Goal: Task Accomplishment & Management: Complete application form

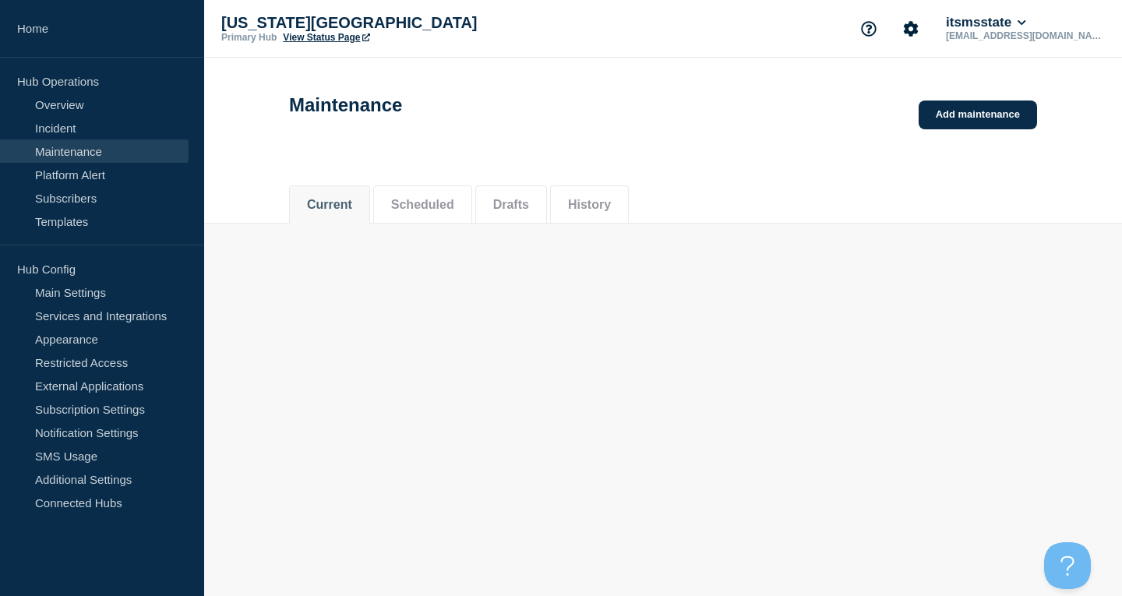
click at [126, 150] on link "Maintenance" at bounding box center [94, 150] width 189 height 23
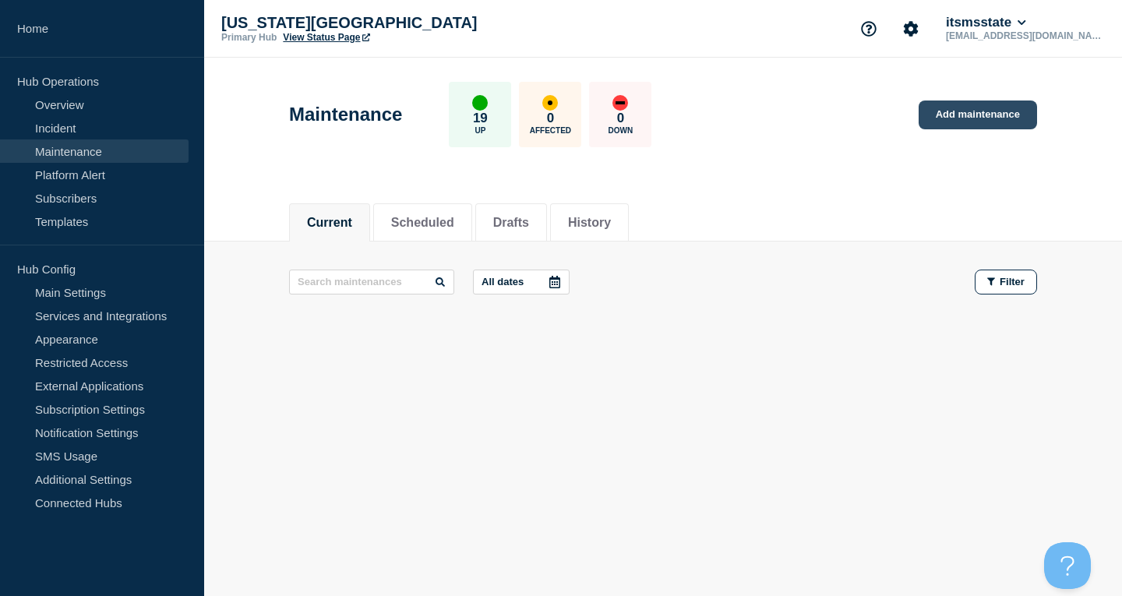
click at [1005, 122] on link "Add maintenance" at bounding box center [978, 115] width 118 height 29
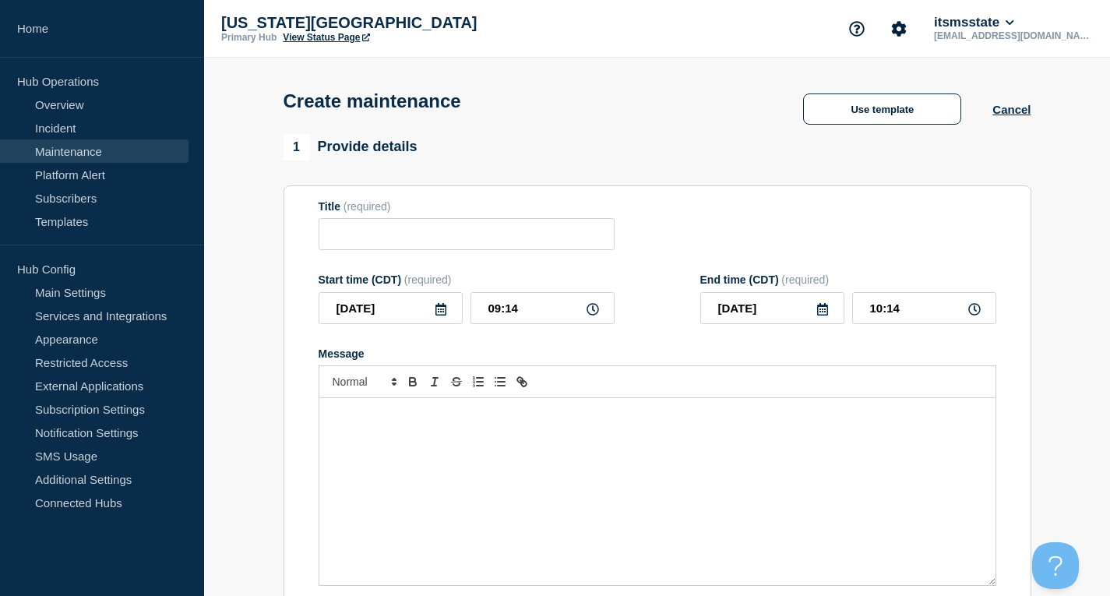
checkbox input "true"
click at [440, 247] on input "Title" at bounding box center [467, 234] width 296 height 32
type input "Scheduled Maintenance"
drag, startPoint x: 563, startPoint y: 313, endPoint x: 418, endPoint y: 316, distance: 145.8
click at [418, 316] on div "[DATE] 09:14" at bounding box center [467, 308] width 296 height 32
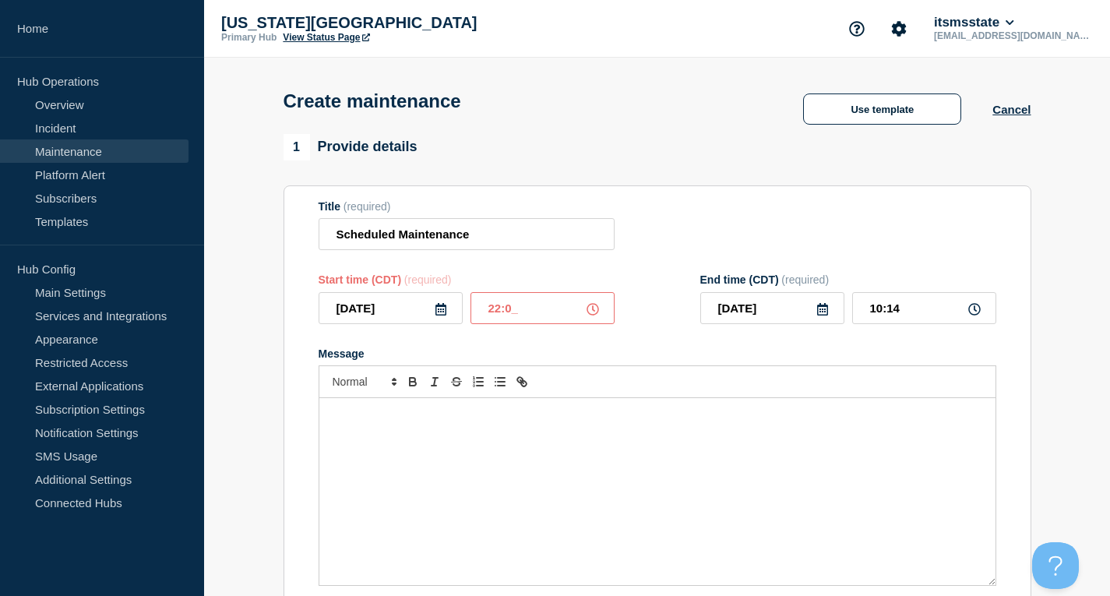
type input "22:00"
type input "23:00"
click at [821, 312] on icon at bounding box center [823, 309] width 12 height 12
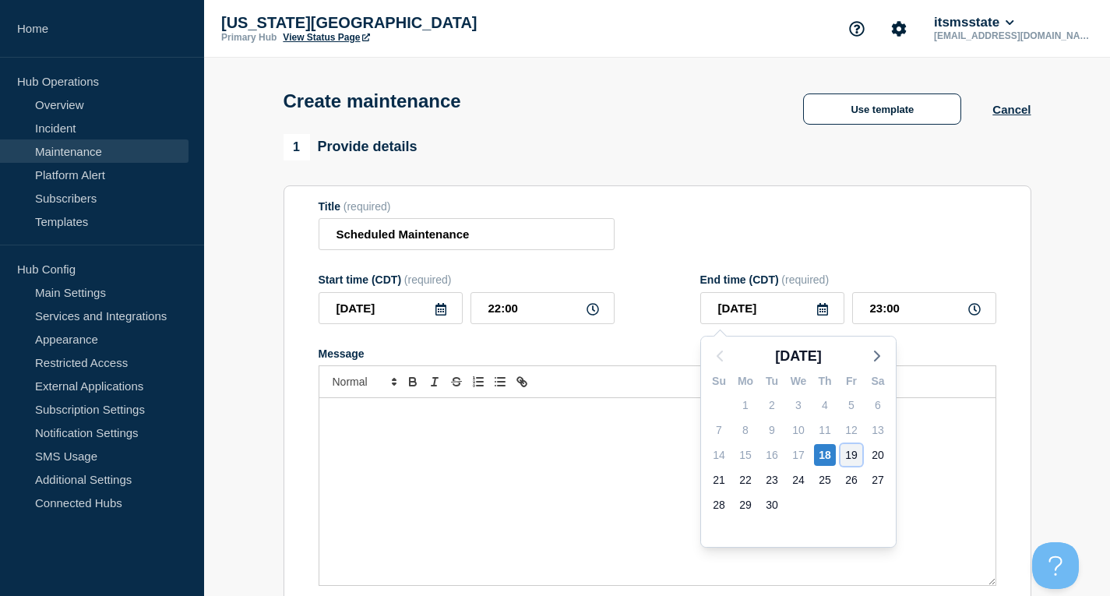
click at [852, 454] on div "19" at bounding box center [852, 455] width 22 height 22
type input "[DATE]"
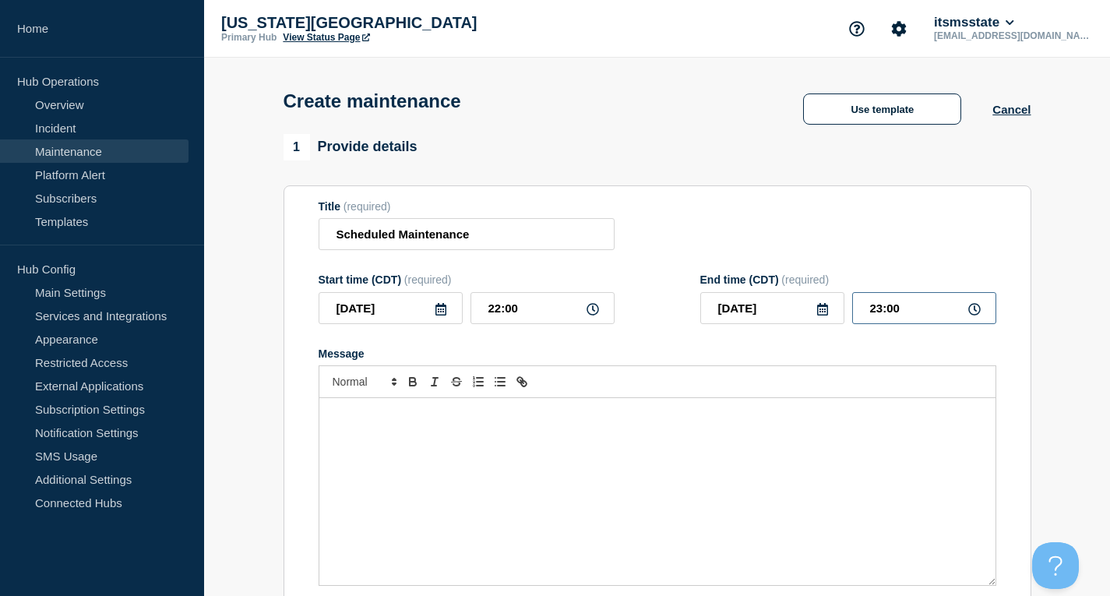
drag, startPoint x: 839, startPoint y: 319, endPoint x: 804, endPoint y: 316, distance: 35.2
click at [808, 320] on div "[DATE] 23:00" at bounding box center [849, 308] width 296 height 32
type input "06:00"
click at [689, 456] on div "Message" at bounding box center [658, 491] width 676 height 187
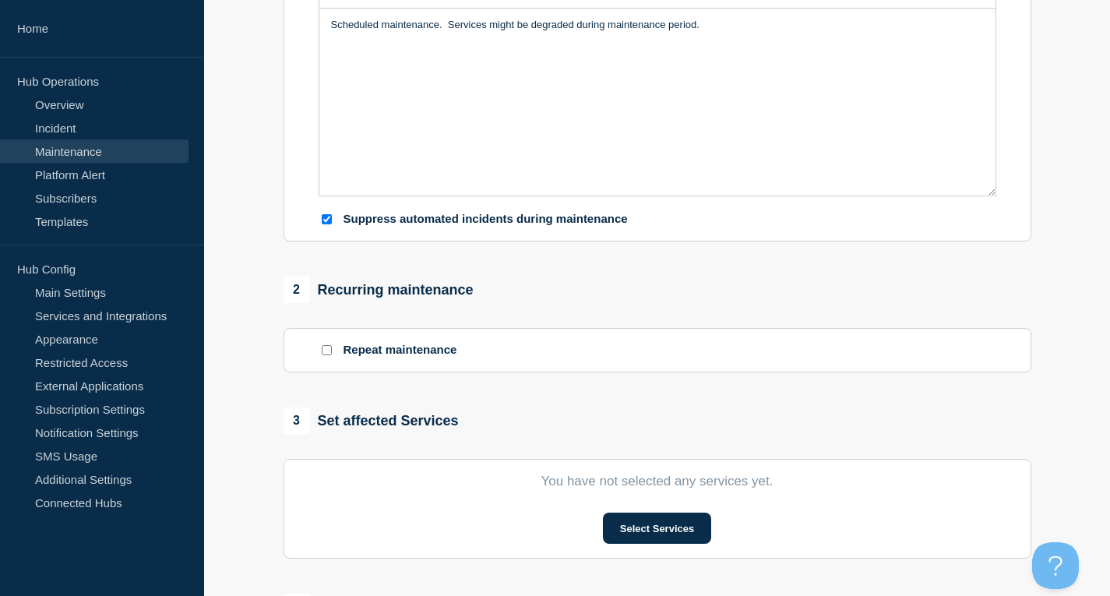
scroll to position [468, 0]
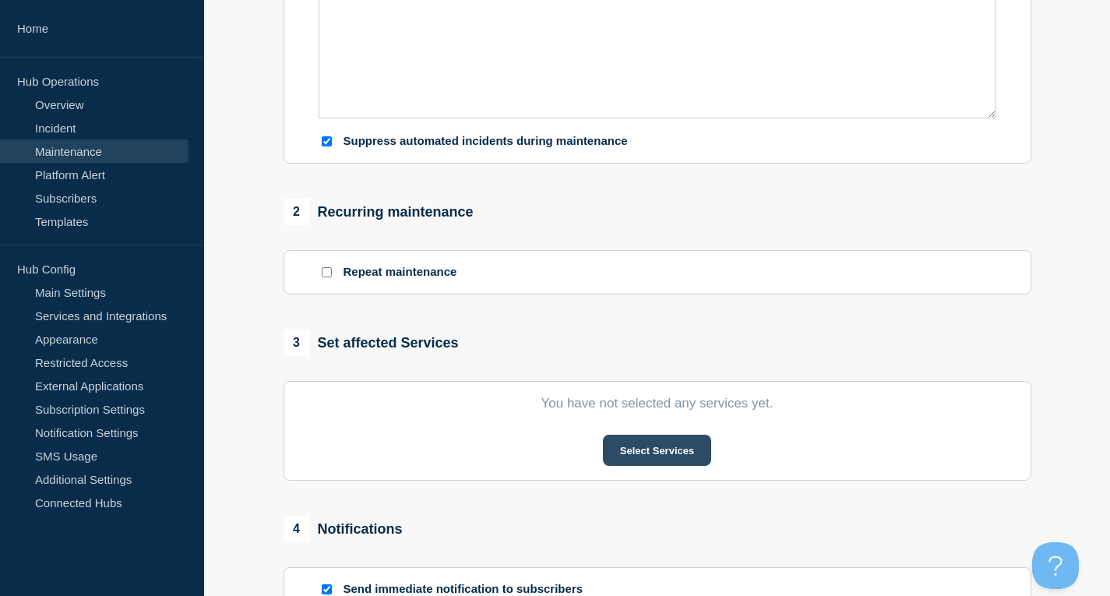
click at [658, 446] on button "Select Services" at bounding box center [657, 450] width 108 height 31
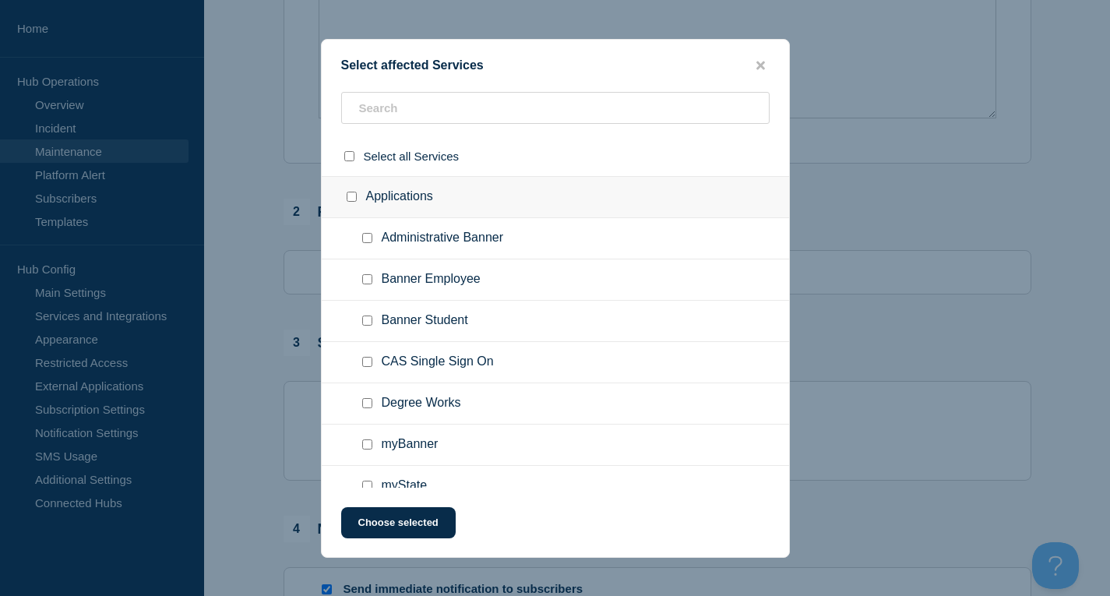
click at [345, 196] on div at bounding box center [355, 197] width 23 height 16
click at [355, 196] on input "Applications checkbox" at bounding box center [352, 197] width 10 height 10
checkbox input "true"
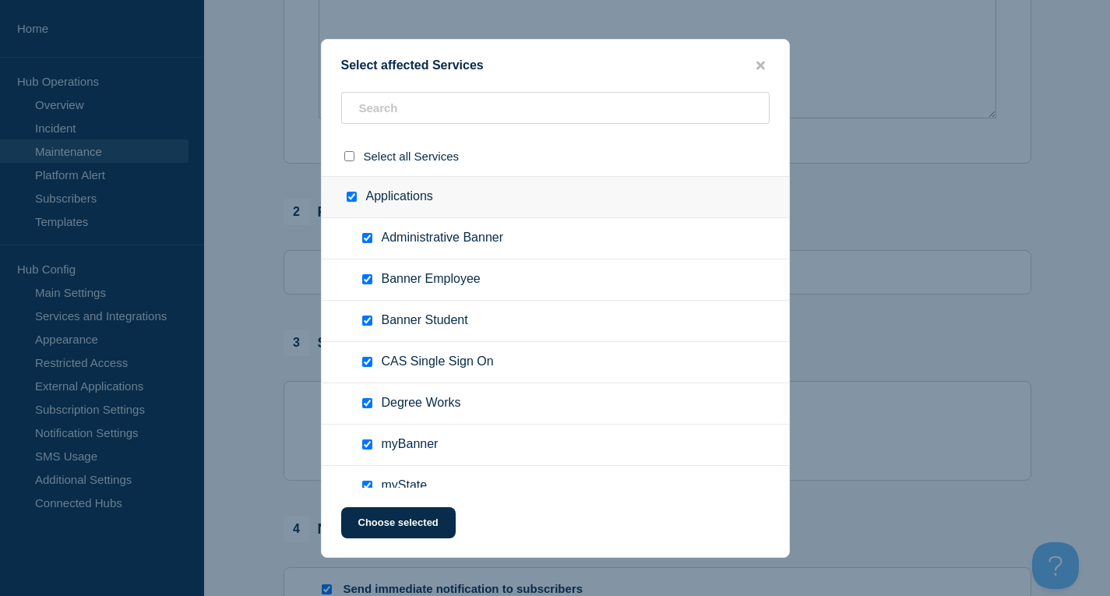
checkbox input "true"
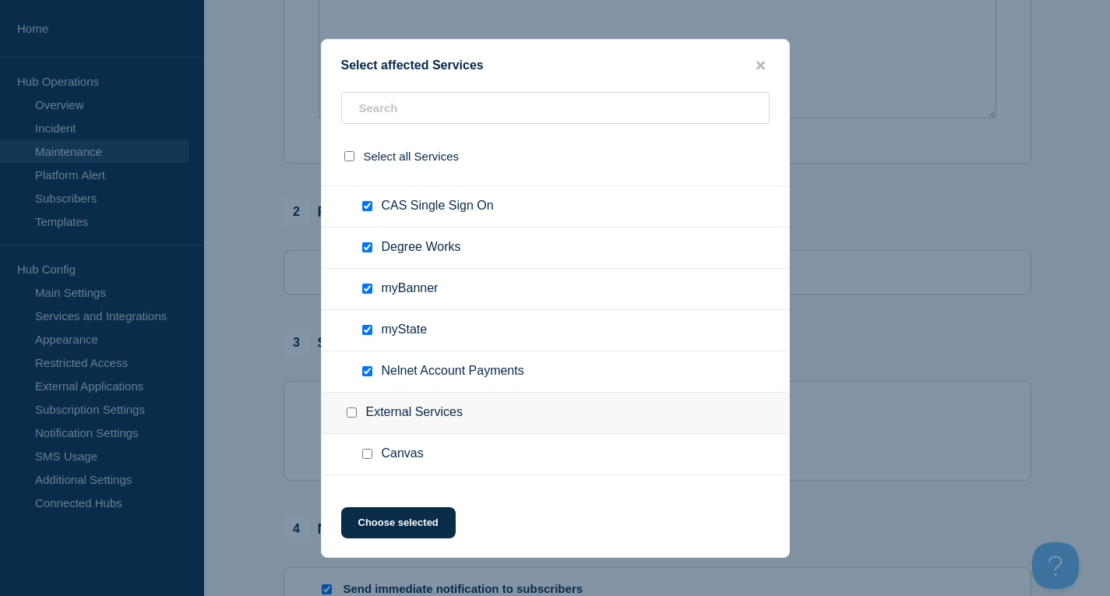
scroll to position [234, 0]
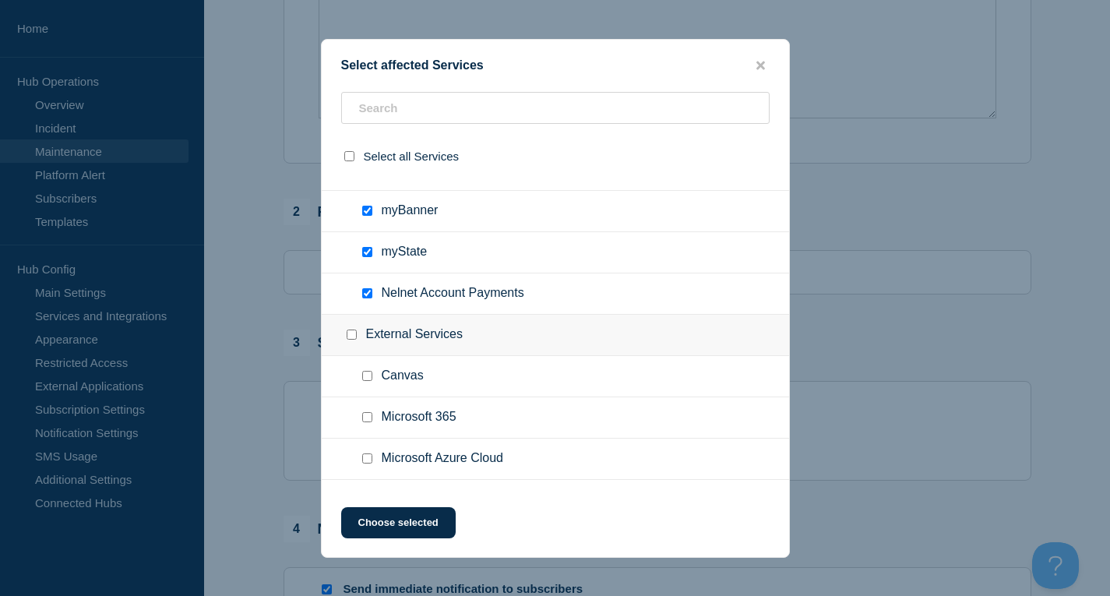
click at [366, 295] on input "Nelnet Account Payments checkbox" at bounding box center [367, 293] width 10 height 10
checkbox input "false"
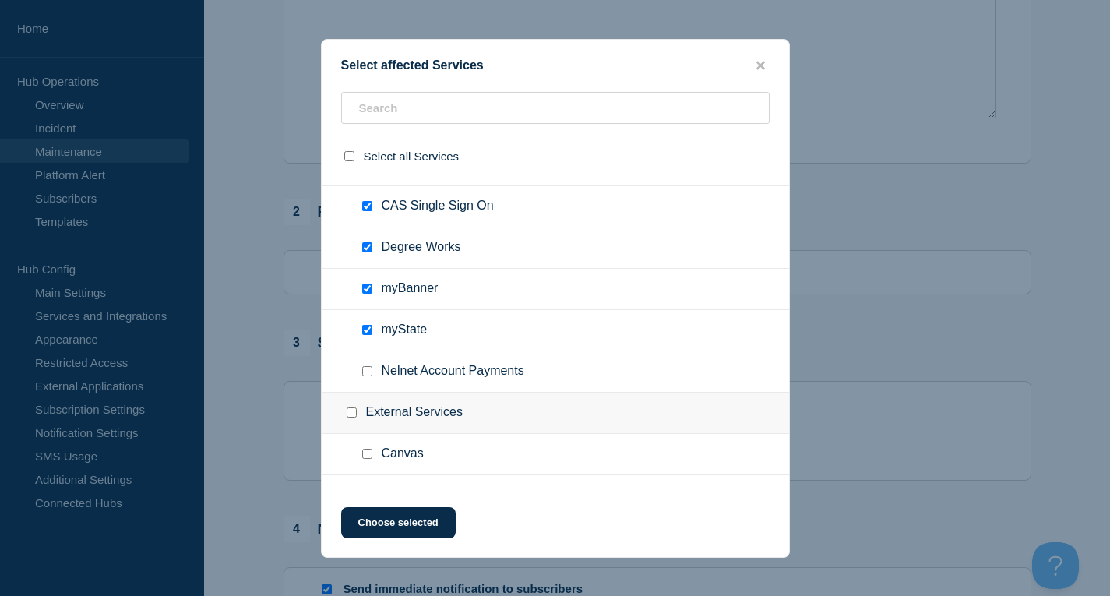
scroll to position [78, 0]
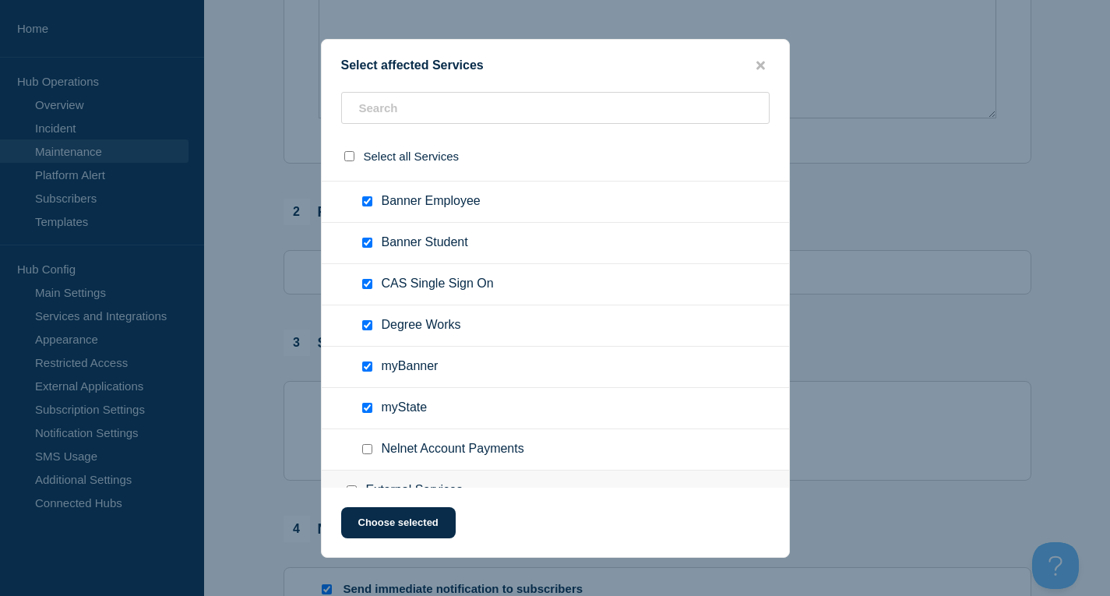
click at [369, 450] on input "Nelnet Account Payments checkbox" at bounding box center [367, 449] width 10 height 10
checkbox input "true"
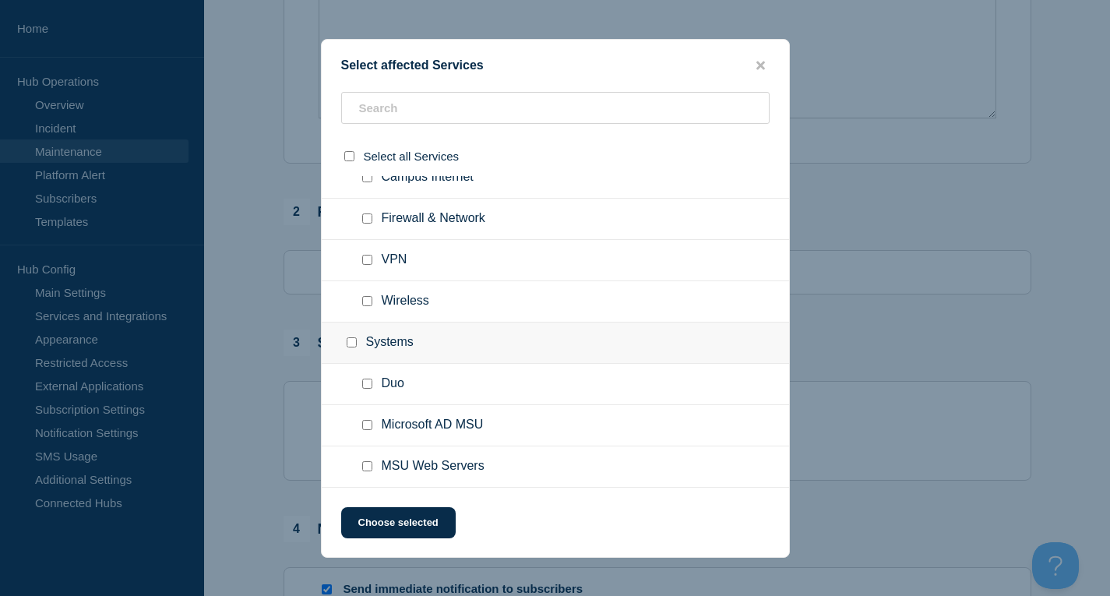
scroll to position [546, 0]
click at [366, 468] on input "MSU Web Servers checkbox" at bounding box center [367, 466] width 10 height 10
checkbox input "true"
click at [366, 427] on input "Microsoft AD MSU checkbox" at bounding box center [367, 425] width 10 height 10
checkbox input "true"
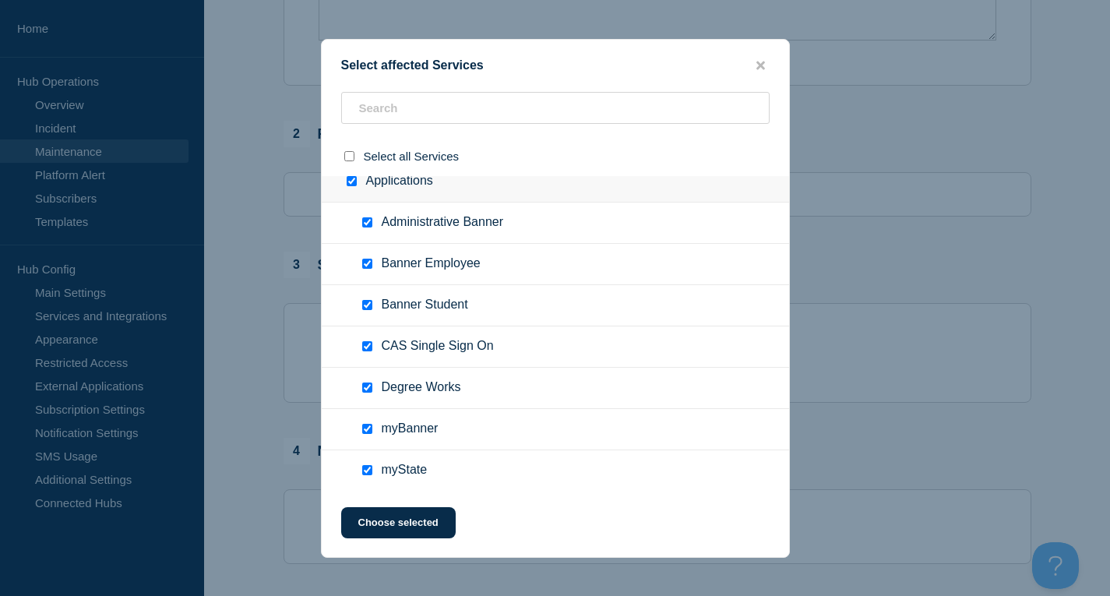
scroll to position [0, 0]
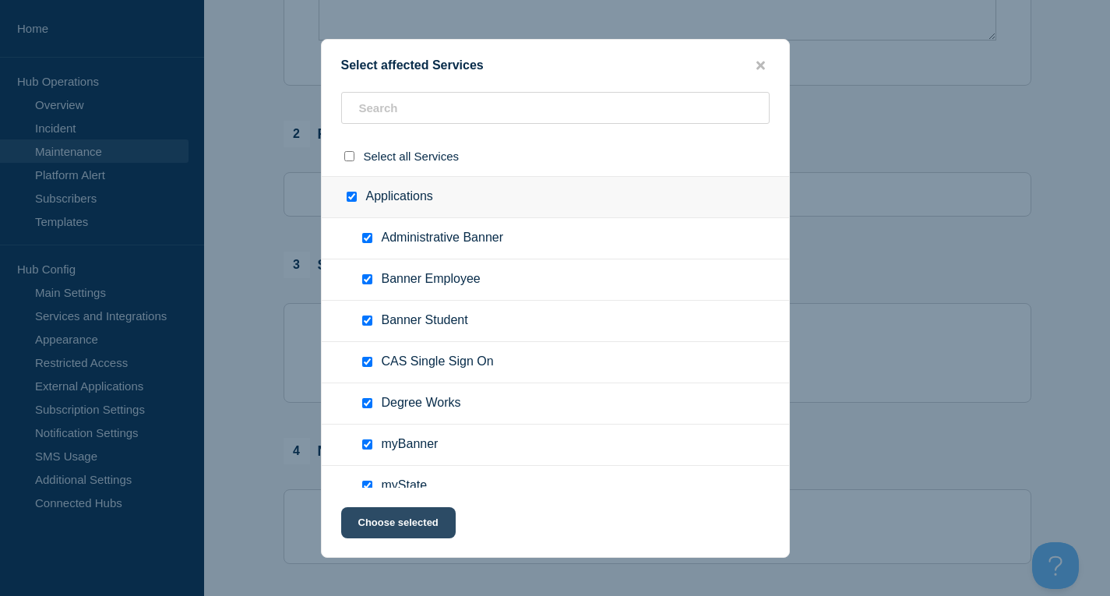
click at [394, 530] on button "Choose selected" at bounding box center [398, 522] width 115 height 31
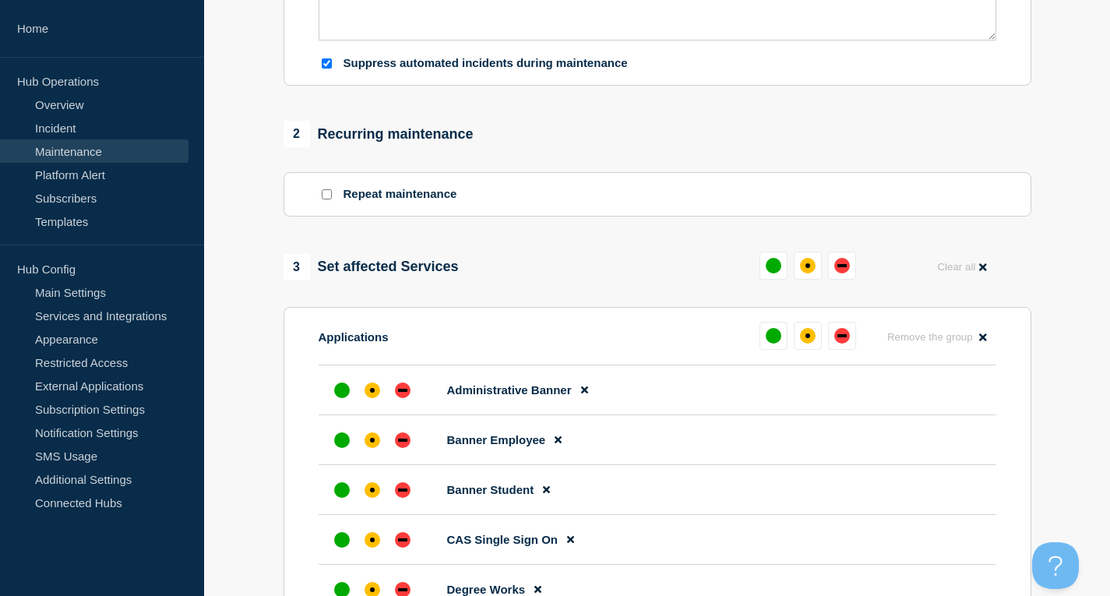
scroll to position [701, 0]
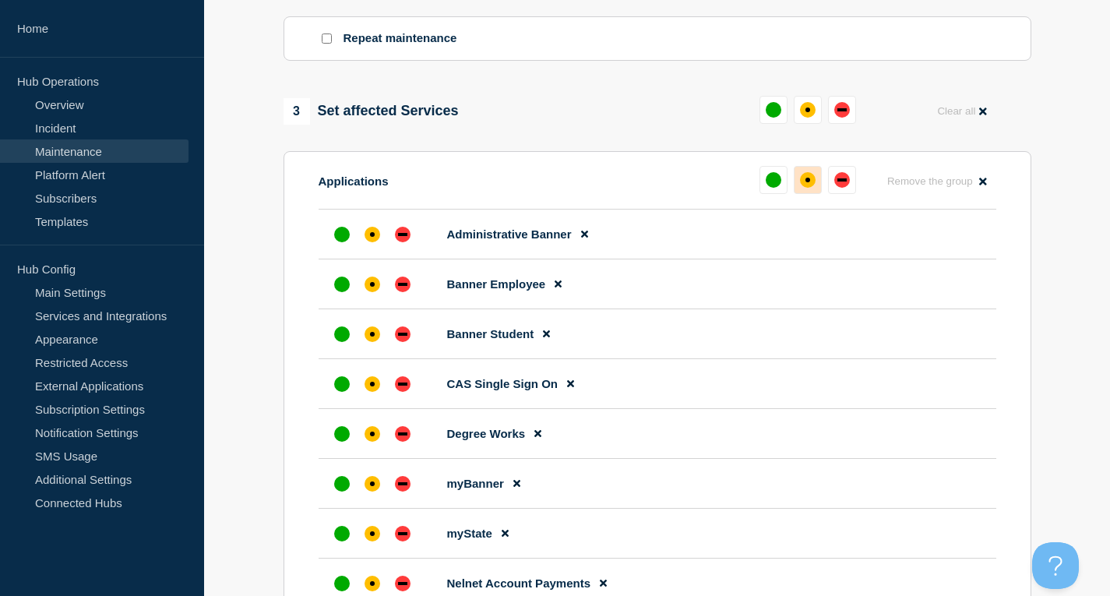
click at [807, 182] on div "affected" at bounding box center [808, 180] width 5 height 5
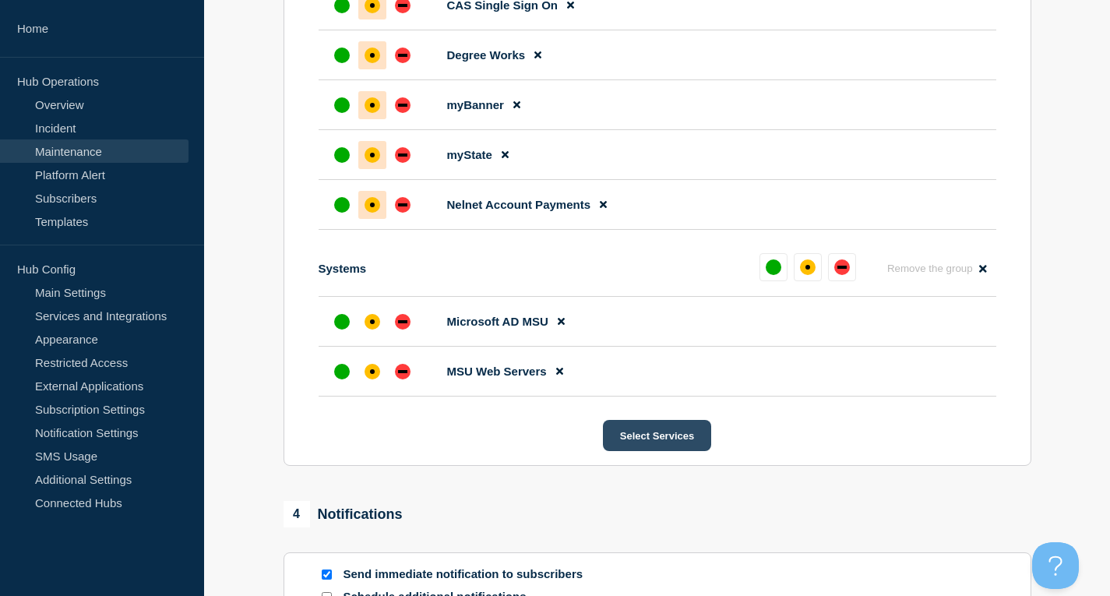
scroll to position [1169, 0]
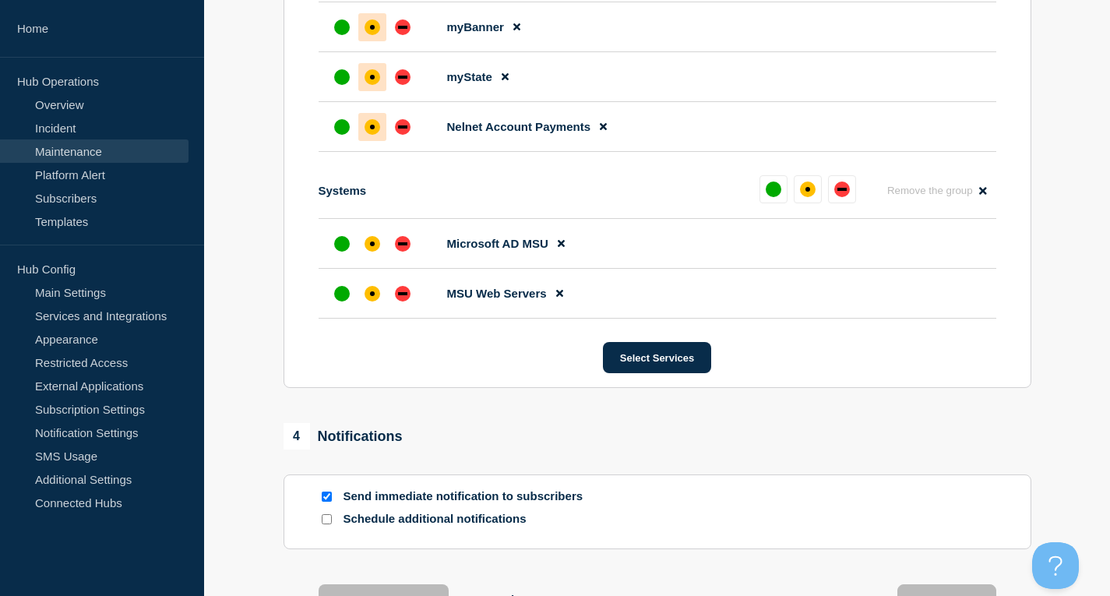
drag, startPoint x: 544, startPoint y: 504, endPoint x: 524, endPoint y: 504, distance: 20.3
click at [544, 504] on p "Send immediate notification to subscribers" at bounding box center [468, 496] width 249 height 15
click at [322, 499] on input "Send immediate notification to subscribers" at bounding box center [327, 497] width 10 height 10
checkbox input "false"
click at [681, 360] on button "Select Services" at bounding box center [657, 357] width 108 height 31
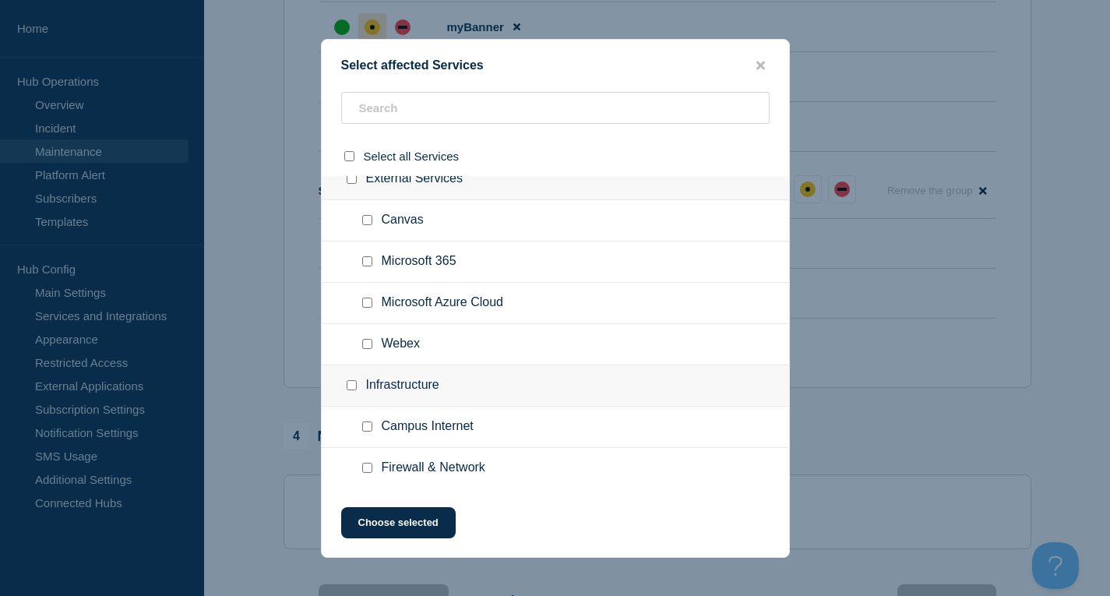
scroll to position [623, 0]
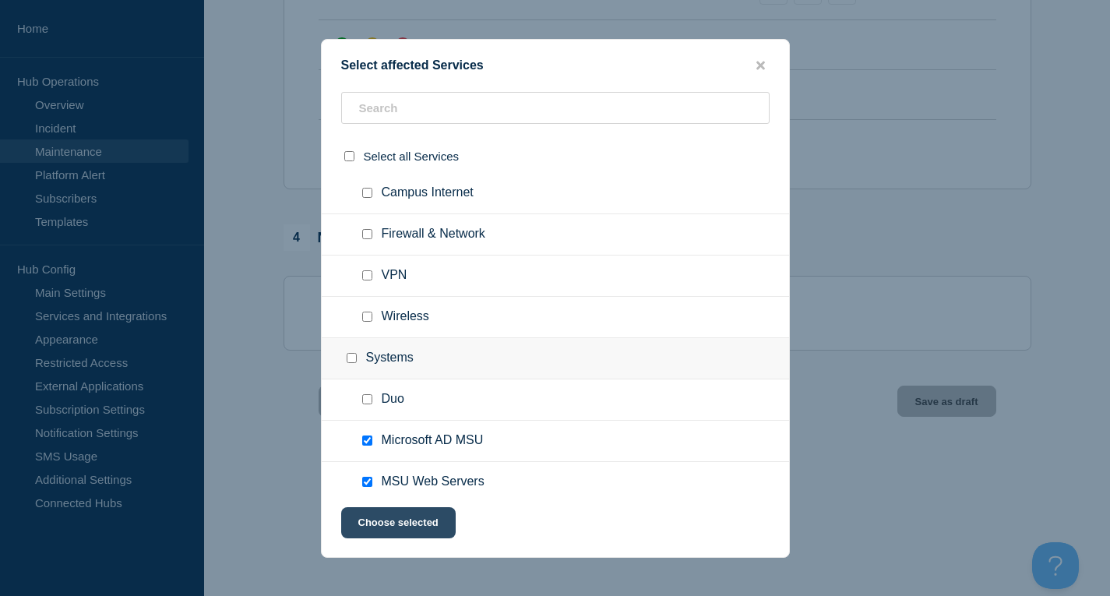
click at [394, 524] on button "Choose selected" at bounding box center [398, 522] width 115 height 31
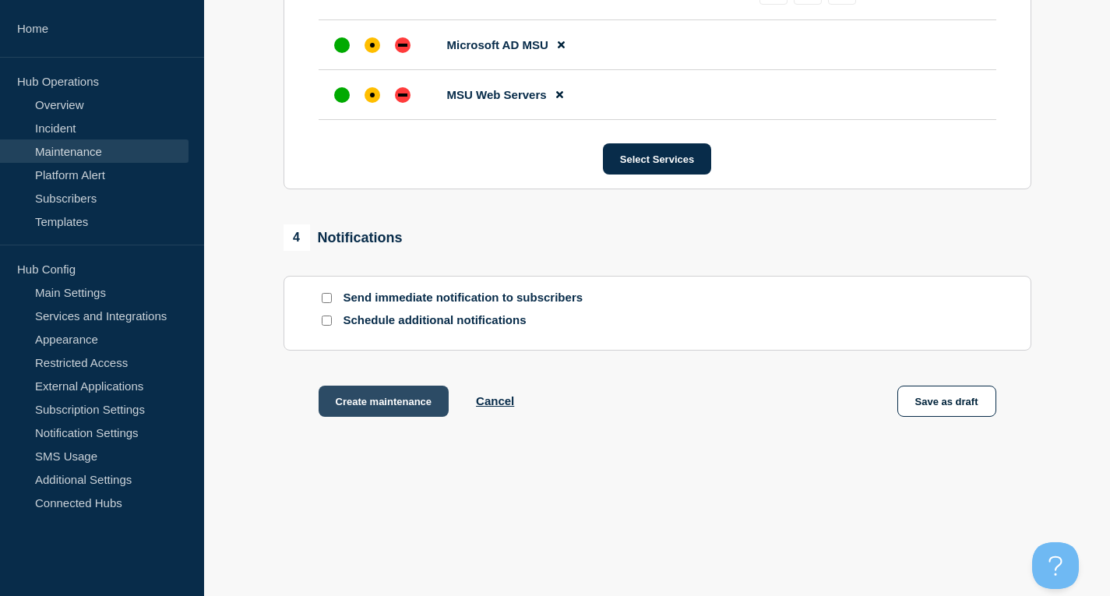
click at [403, 404] on button "Create maintenance" at bounding box center [384, 401] width 131 height 31
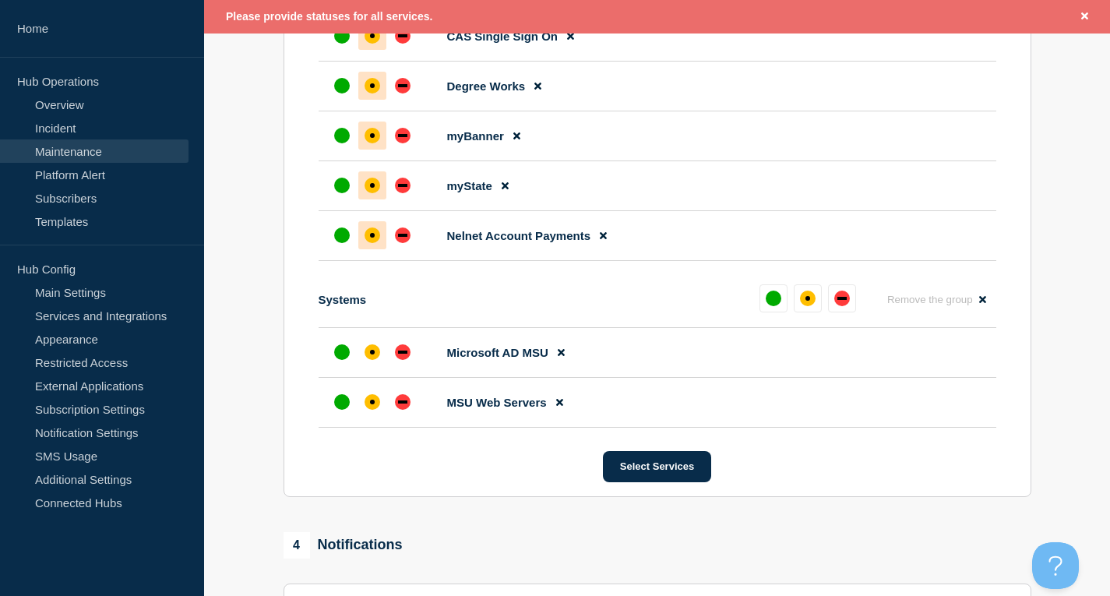
scroll to position [1015, 0]
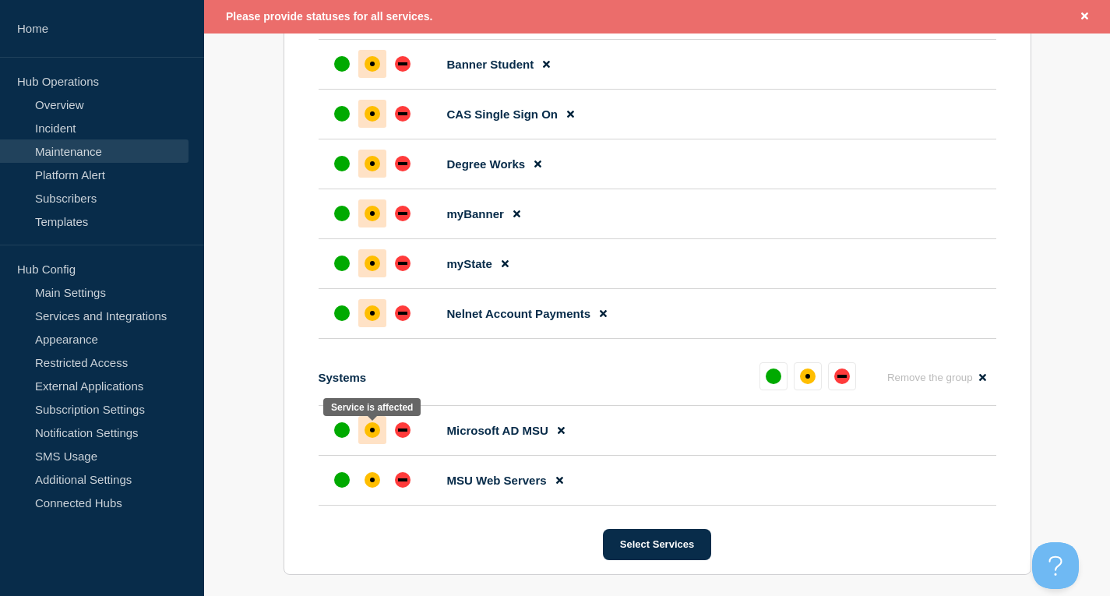
click at [373, 442] on div at bounding box center [372, 430] width 28 height 28
click at [368, 480] on div "affected" at bounding box center [373, 480] width 16 height 16
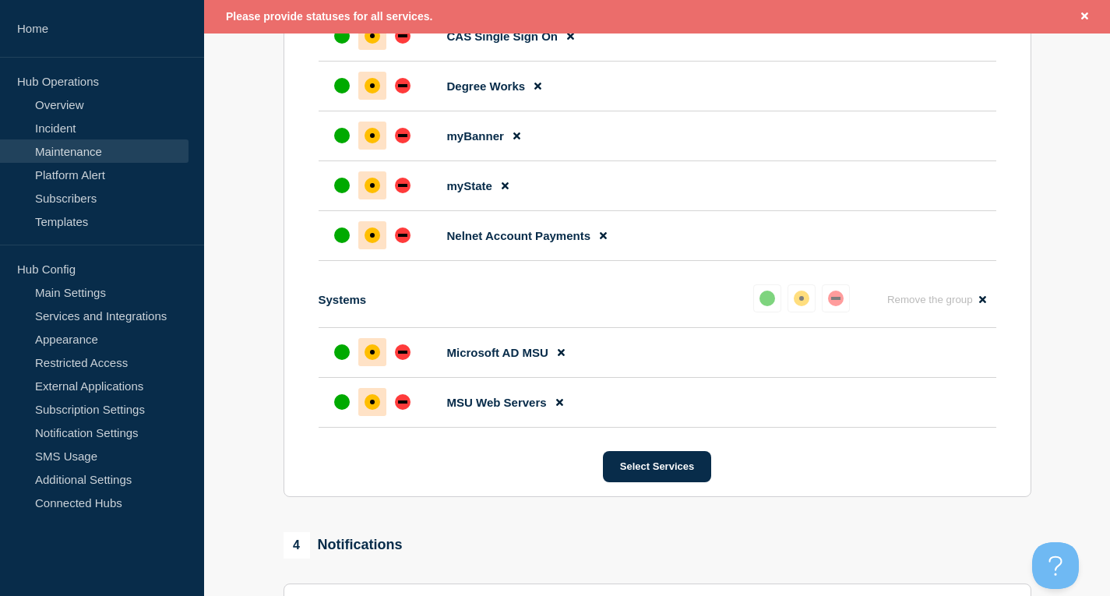
scroll to position [1394, 0]
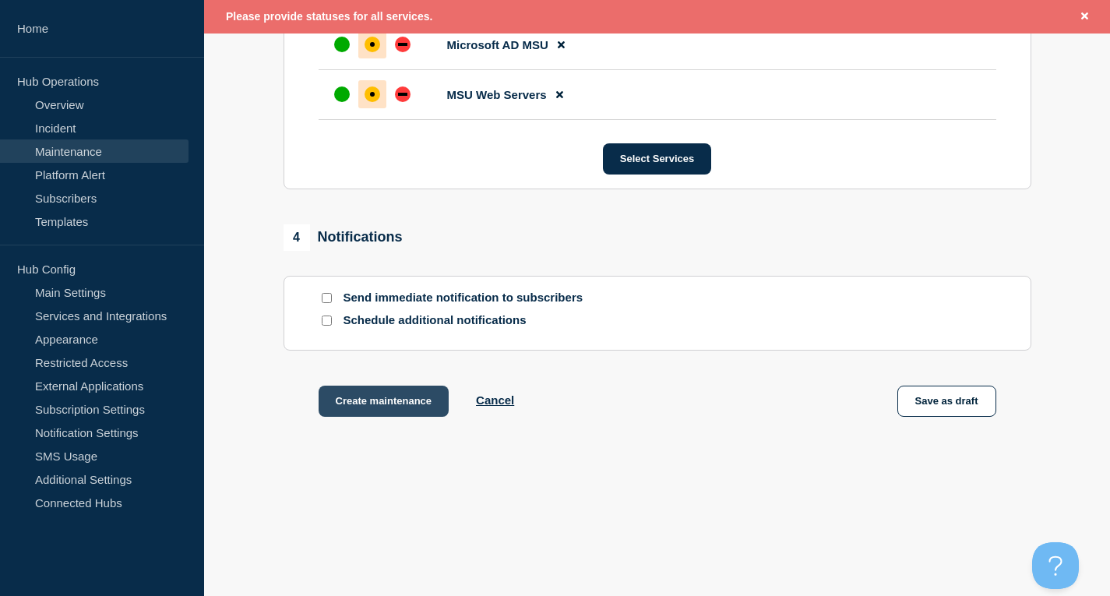
click at [397, 397] on button "Create maintenance" at bounding box center [384, 401] width 131 height 31
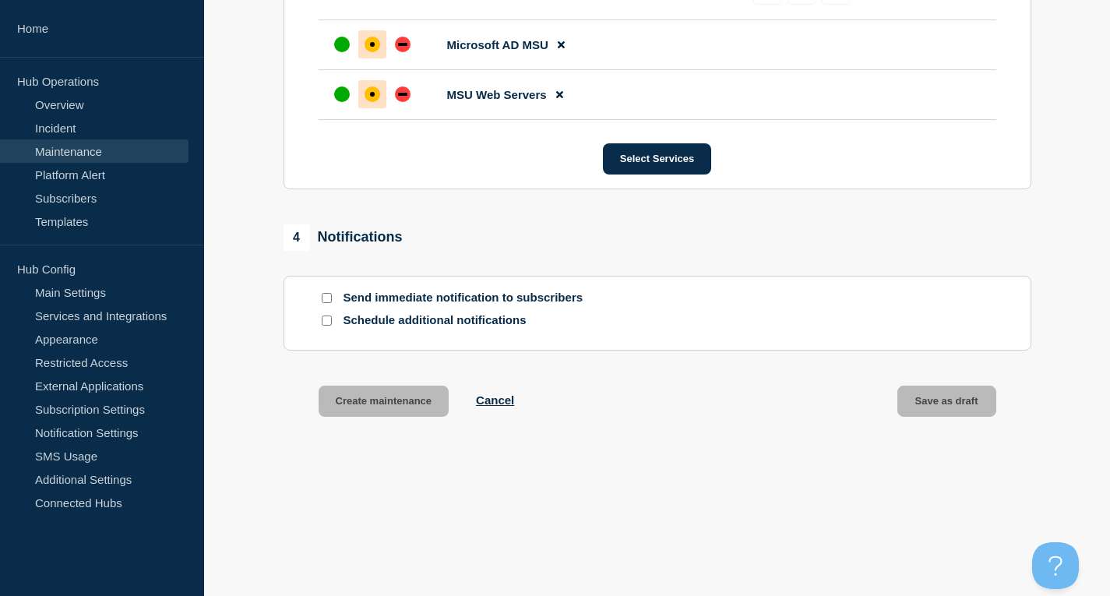
scroll to position [1361, 0]
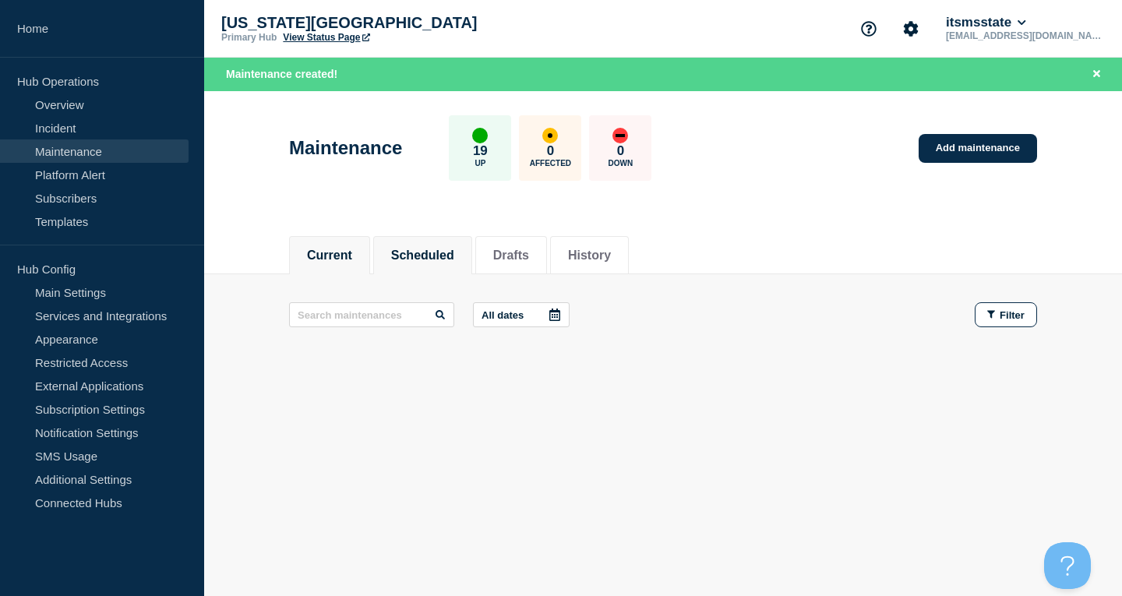
click at [432, 251] on button "Scheduled" at bounding box center [422, 256] width 63 height 14
